Goal: Task Accomplishment & Management: Complete application form

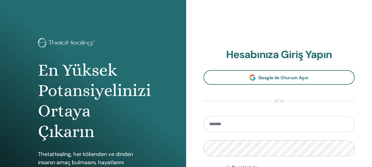
type input "**********"
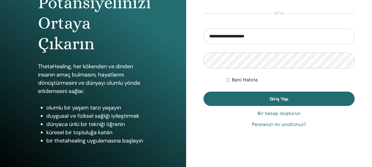
scroll to position [97, 0]
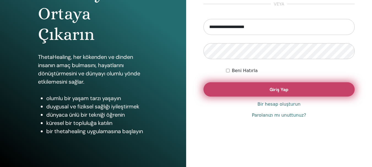
click at [310, 93] on button "Giriş Yap" at bounding box center [279, 89] width 151 height 14
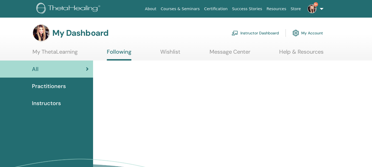
click at [313, 11] on img at bounding box center [312, 8] width 9 height 9
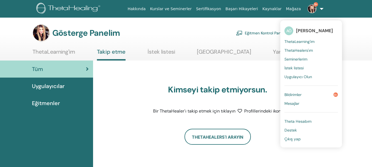
click at [307, 94] on link "Bildirimler 9+" at bounding box center [311, 94] width 53 height 9
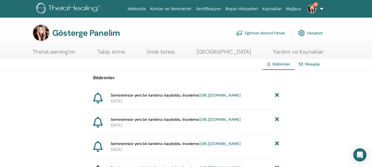
click at [216, 98] on font "https://member.thetahealing.com/instructor/seminar/376331/attendees" at bounding box center [220, 95] width 41 height 5
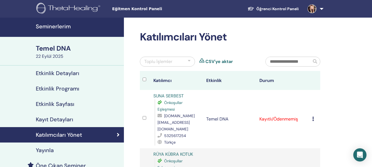
click at [48, 27] on font "Seminerlerim" at bounding box center [53, 26] width 35 height 7
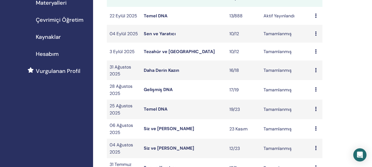
scroll to position [102, 0]
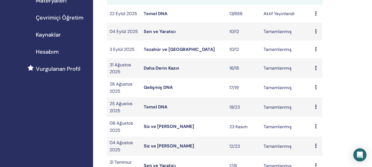
click at [150, 13] on font "Temel DNA" at bounding box center [156, 14] width 24 height 6
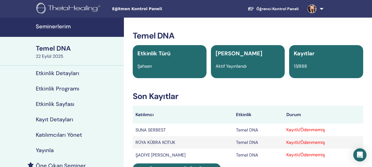
click at [65, 74] on font "Etkinlik Detayları" at bounding box center [58, 73] width 44 height 7
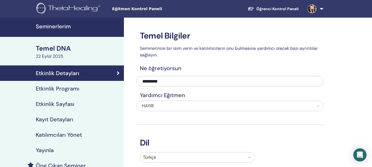
click at [55, 90] on font "Etkinlik Programı" at bounding box center [58, 88] width 44 height 7
click at [60, 26] on font "Seminerlerim" at bounding box center [53, 26] width 35 height 7
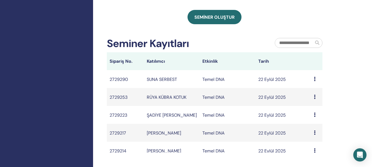
scroll to position [312, 0]
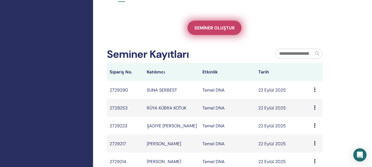
click at [219, 30] on font "Seminer oluştur" at bounding box center [214, 28] width 40 height 6
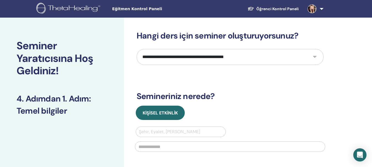
click at [316, 57] on select "**********" at bounding box center [230, 57] width 187 height 16
select select "*"
click at [137, 49] on select "**********" at bounding box center [230, 57] width 187 height 16
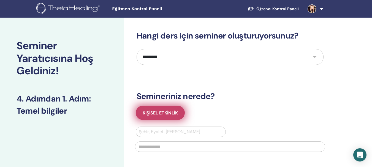
drag, startPoint x: 164, startPoint y: 113, endPoint x: 165, endPoint y: 117, distance: 3.5
click at [164, 113] on font "Kişisel Etkinlik" at bounding box center [160, 113] width 35 height 6
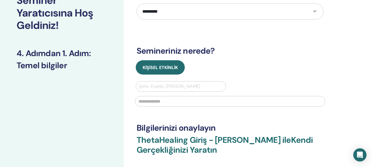
scroll to position [53, 0]
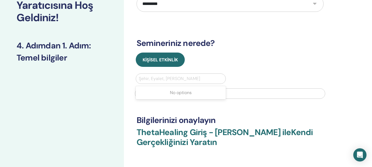
click at [194, 77] on div at bounding box center [181, 79] width 84 height 8
type input "***"
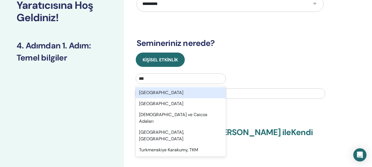
click at [159, 92] on div "[GEOGRAPHIC_DATA]" at bounding box center [181, 92] width 90 height 11
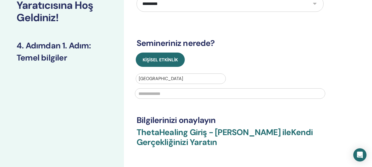
click at [157, 96] on input "text" at bounding box center [230, 93] width 190 height 10
type input "*"
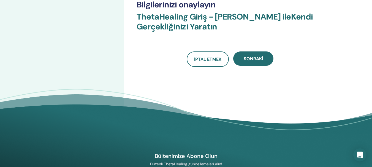
scroll to position [168, 0]
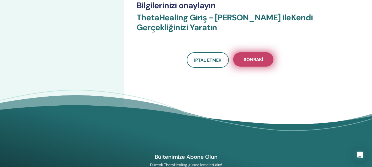
type input "*******"
click at [257, 61] on font "Sonraki" at bounding box center [253, 60] width 19 height 6
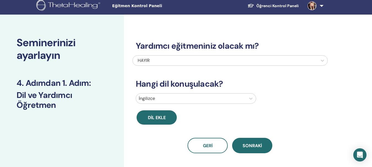
scroll to position [0, 0]
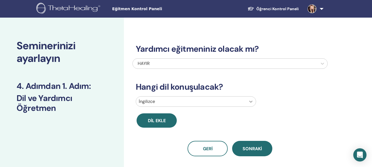
click at [251, 102] on icon at bounding box center [251, 102] width 3 height 2
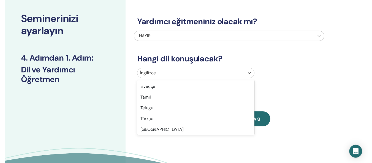
scroll to position [442, 0]
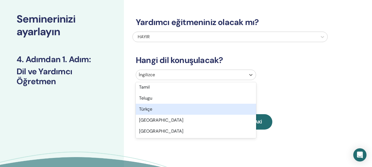
click at [170, 112] on div "Türkçe" at bounding box center [196, 109] width 120 height 11
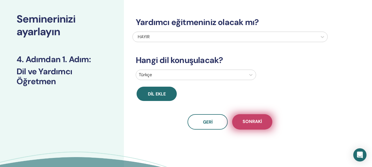
click at [252, 123] on font "Sonraki" at bounding box center [252, 122] width 19 height 6
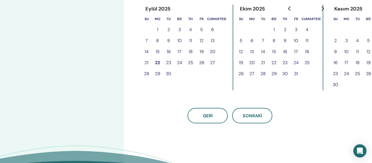
scroll to position [155, 0]
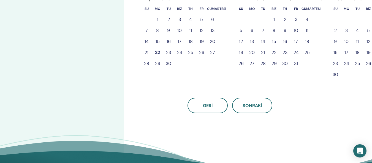
click at [190, 55] on font "25" at bounding box center [190, 53] width 5 height 6
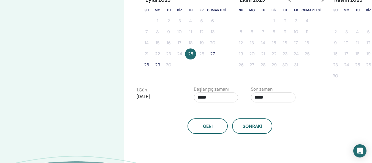
click at [213, 55] on font "27" at bounding box center [212, 54] width 5 height 6
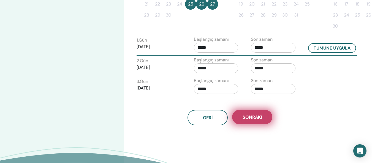
click at [247, 115] on font "Sonraki" at bounding box center [252, 117] width 19 height 6
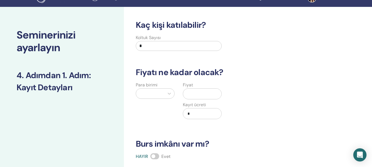
scroll to position [1, 0]
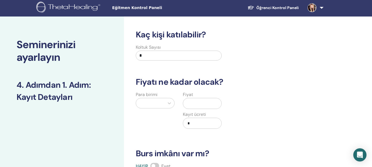
click at [177, 57] on input "*" at bounding box center [179, 56] width 86 height 10
type input "**"
click at [170, 102] on icon at bounding box center [170, 104] width 6 height 6
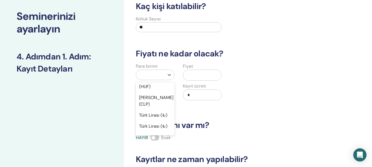
scroll to position [469, 0]
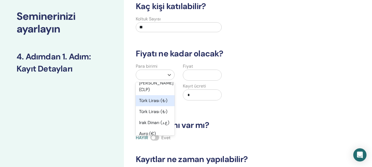
click at [153, 104] on font "Türk Lirası (₺)" at bounding box center [153, 101] width 28 height 6
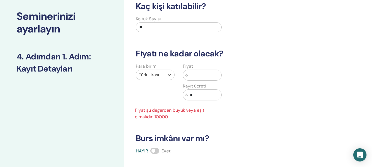
click at [196, 79] on input "text" at bounding box center [205, 75] width 34 height 10
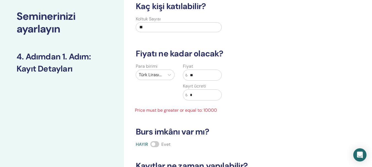
type input "*"
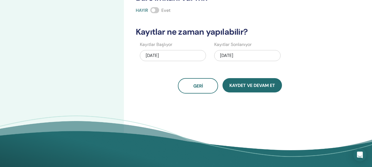
scroll to position [158, 0]
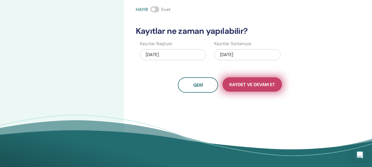
type input "*****"
drag, startPoint x: 255, startPoint y: 85, endPoint x: 269, endPoint y: 104, distance: 24.2
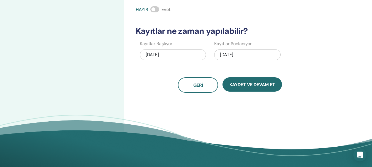
click at [255, 85] on font "Kaydet ve Devam Et" at bounding box center [252, 85] width 46 height 6
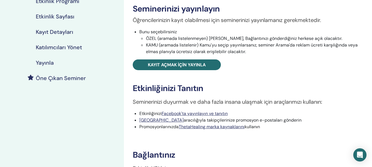
scroll to position [92, 0]
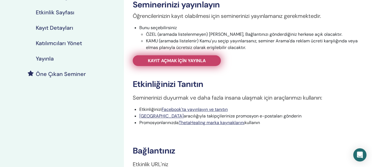
click at [214, 61] on link "Kayıt açmak için yayınla" at bounding box center [177, 60] width 88 height 11
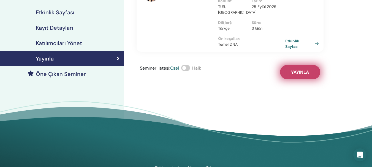
click at [300, 69] on font "Yayınla" at bounding box center [300, 72] width 18 height 6
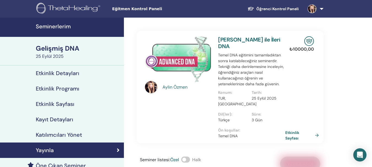
click at [73, 73] on font "Etkinlik Detayları" at bounding box center [58, 73] width 44 height 7
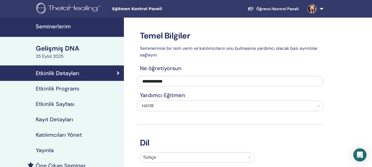
click at [321, 9] on link at bounding box center [314, 9] width 23 height 18
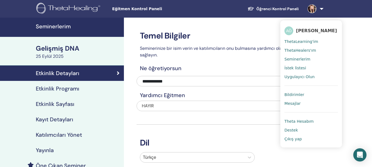
click at [297, 95] on font "Bildirimler" at bounding box center [295, 95] width 20 height 4
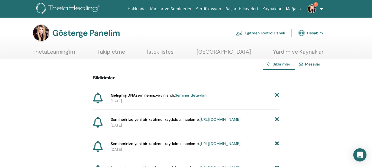
click at [202, 95] on font "Seminer detayları" at bounding box center [191, 95] width 32 height 5
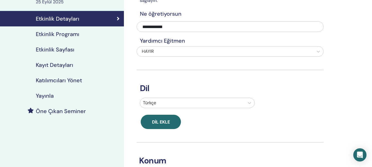
scroll to position [55, 0]
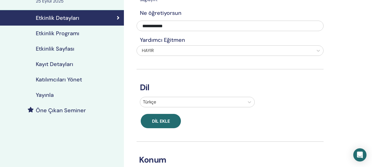
click at [61, 48] on font "Etkinlik Sayfası" at bounding box center [55, 48] width 39 height 7
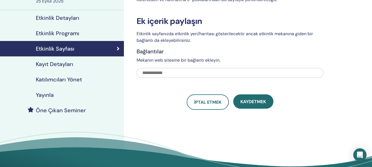
click at [69, 64] on font "Kayıt Detayları" at bounding box center [54, 64] width 37 height 7
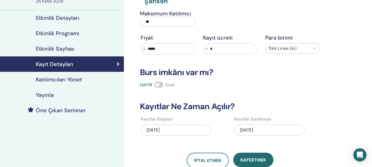
click at [56, 82] on font "Katılımcıları Yönet" at bounding box center [59, 79] width 46 height 7
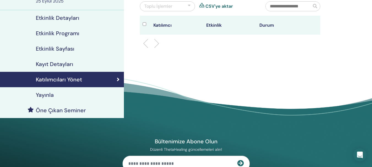
click at [55, 96] on div "Yayınla" at bounding box center [61, 95] width 115 height 7
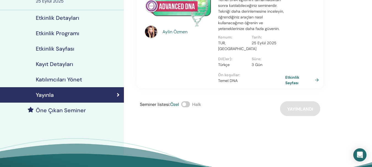
click at [71, 76] on font "Katılımcıları Yönet" at bounding box center [59, 79] width 46 height 7
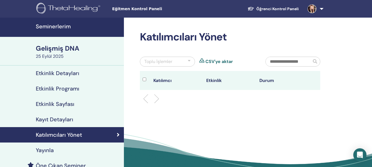
click at [60, 72] on font "Etkinlik Detayları" at bounding box center [58, 73] width 44 height 7
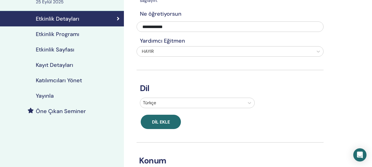
scroll to position [57, 0]
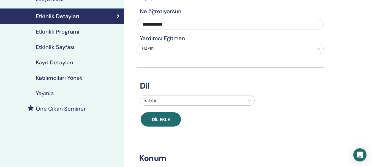
click at [59, 29] on font "Etkinlik Programı" at bounding box center [58, 31] width 44 height 7
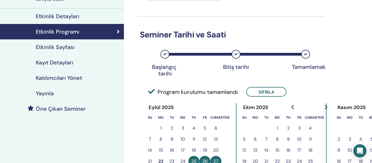
click at [61, 47] on font "Etkinlik Sayfası" at bounding box center [55, 47] width 39 height 7
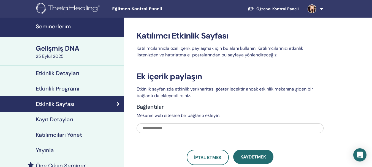
click at [61, 26] on font "Seminerlerim" at bounding box center [53, 26] width 35 height 7
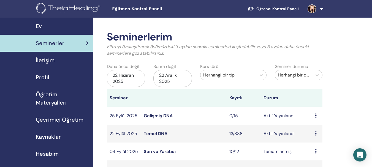
click at [158, 115] on font "Gelişmiş DNA" at bounding box center [158, 116] width 29 height 6
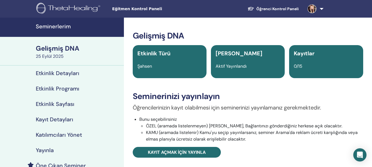
click at [57, 28] on font "Seminerlerim" at bounding box center [53, 26] width 35 height 7
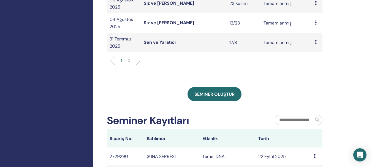
scroll to position [252, 0]
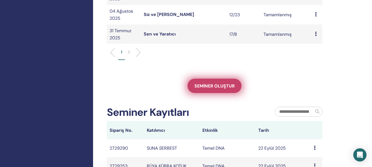
click at [220, 87] on font "Seminer oluştur" at bounding box center [214, 86] width 40 height 6
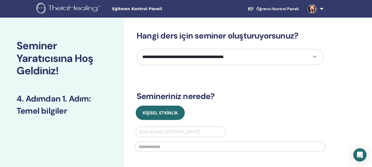
click at [313, 58] on select "**********" at bounding box center [230, 57] width 187 height 16
select select "**"
click at [137, 49] on select "**********" at bounding box center [230, 57] width 187 height 16
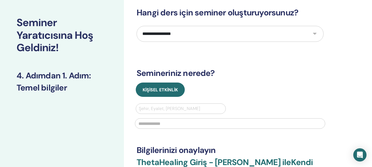
scroll to position [39, 0]
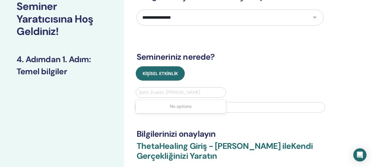
click at [158, 91] on div at bounding box center [181, 93] width 84 height 8
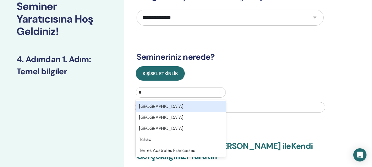
type input "**"
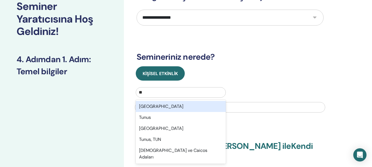
click at [193, 104] on div "[GEOGRAPHIC_DATA]" at bounding box center [181, 106] width 90 height 11
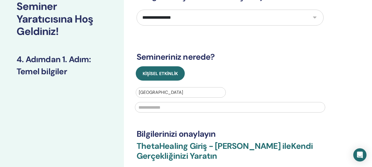
drag, startPoint x: 151, startPoint y: 109, endPoint x: 274, endPoint y: 63, distance: 130.8
click at [274, 63] on div "**********" at bounding box center [230, 93] width 187 height 205
click at [144, 105] on input "text" at bounding box center [230, 107] width 190 height 10
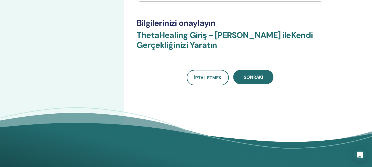
scroll to position [151, 0]
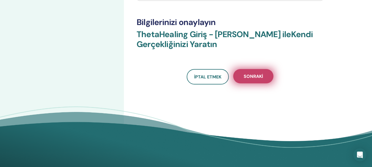
type input "*******"
click at [256, 75] on font "Sonraki" at bounding box center [253, 77] width 19 height 6
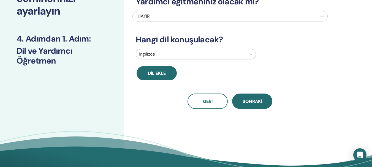
scroll to position [0, 0]
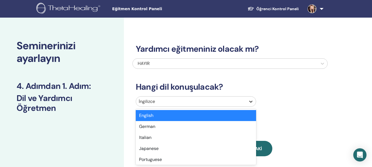
click at [251, 103] on icon at bounding box center [251, 102] width 6 height 6
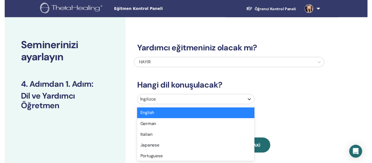
scroll to position [27, 0]
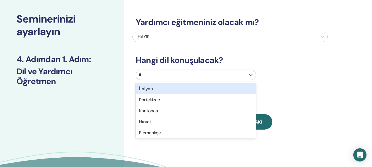
type input "**"
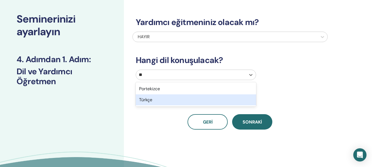
click at [177, 100] on div "Türkçe" at bounding box center [196, 99] width 120 height 11
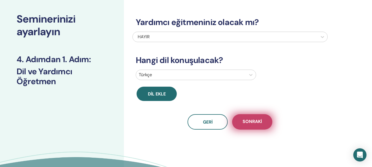
click at [246, 121] on font "Sonraki" at bounding box center [252, 122] width 19 height 6
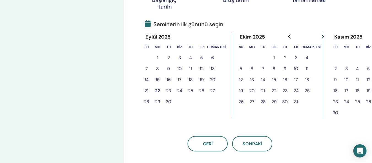
scroll to position [109, 0]
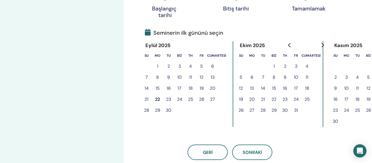
click at [147, 111] on font "28" at bounding box center [146, 110] width 5 height 6
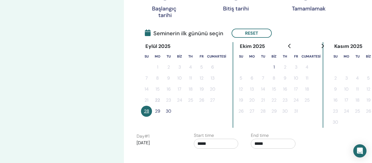
click at [160, 112] on font "29" at bounding box center [157, 111] width 5 height 6
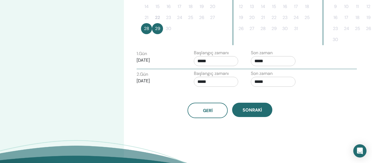
scroll to position [198, 0]
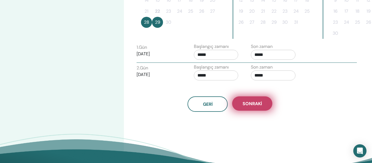
click at [257, 104] on font "Sonraki" at bounding box center [252, 104] width 19 height 6
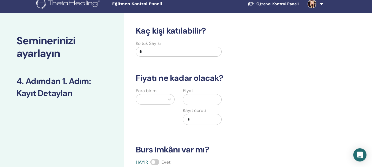
scroll to position [0, 0]
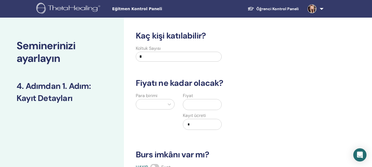
click at [158, 59] on input "*" at bounding box center [179, 57] width 86 height 10
type input "**"
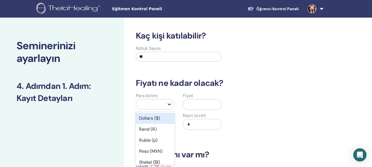
click at [169, 104] on icon at bounding box center [170, 105] width 6 height 6
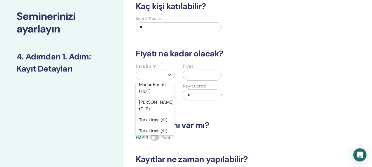
scroll to position [454, 0]
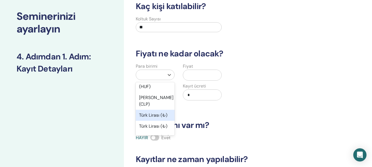
click at [159, 118] on font "Türk Lirası (₺)" at bounding box center [153, 115] width 28 height 6
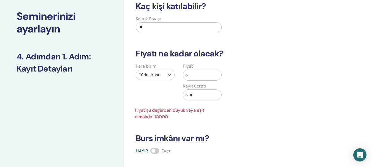
click at [200, 77] on input "text" at bounding box center [205, 75] width 34 height 10
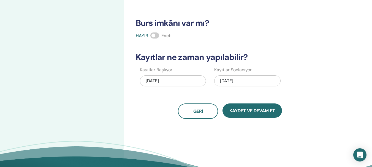
scroll to position [161, 0]
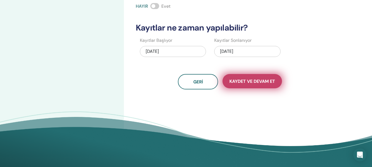
type input "*****"
click at [253, 80] on font "Kaydet ve Devam Et" at bounding box center [252, 81] width 46 height 6
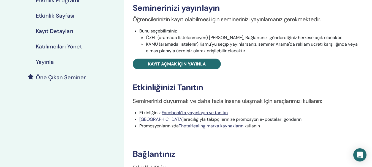
scroll to position [89, 0]
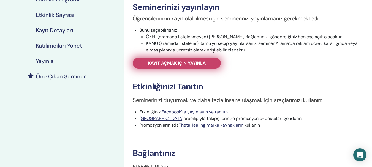
click at [205, 64] on font "Kayıt açmak için yayınla" at bounding box center [177, 63] width 58 height 6
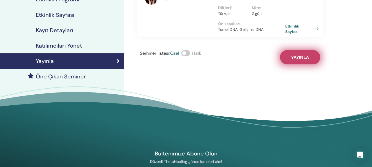
click at [297, 55] on font "Yayınla" at bounding box center [300, 58] width 18 height 6
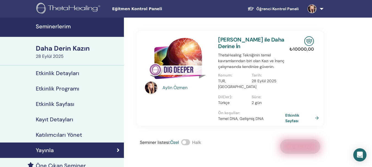
click at [323, 6] on link at bounding box center [314, 9] width 23 height 18
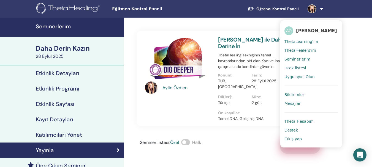
click at [295, 94] on font "Bildirimler" at bounding box center [295, 95] width 20 height 4
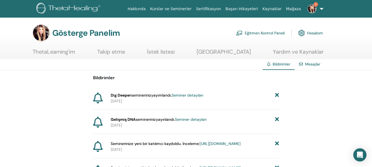
click at [196, 96] on font "Seminer detayları" at bounding box center [188, 95] width 32 height 5
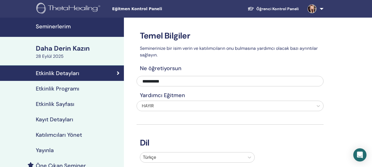
click at [47, 25] on font "Seminerlerim" at bounding box center [53, 26] width 35 height 7
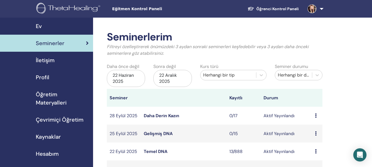
click at [167, 117] on font "Daha Derin Kazın" at bounding box center [162, 116] width 36 height 6
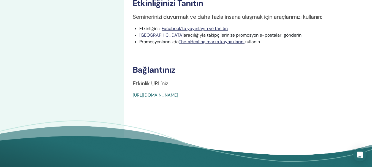
scroll to position [175, 0]
